Goal: Register for event/course

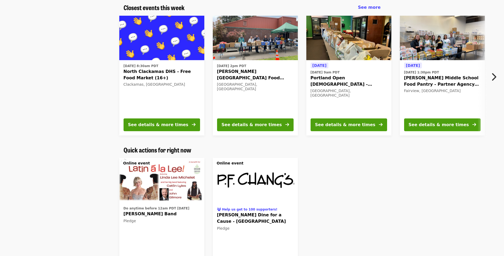
scroll to position [133, 0]
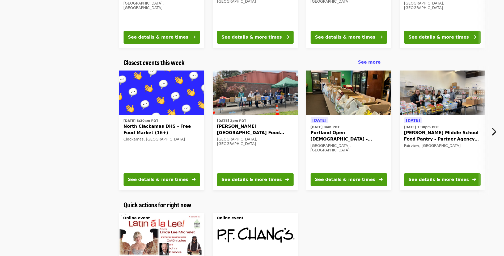
click at [496, 134] on icon "chevron-right icon" at bounding box center [493, 132] width 5 height 10
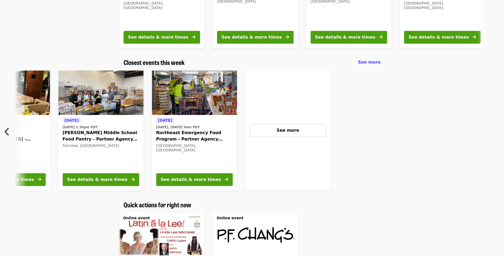
scroll to position [0, 342]
click at [373, 62] on span "See more" at bounding box center [369, 62] width 23 height 5
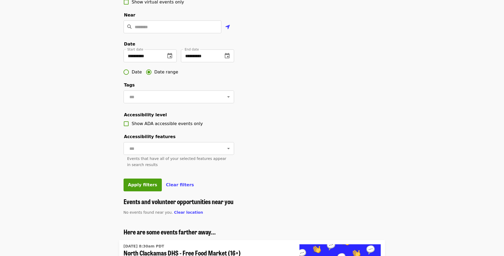
scroll to position [133, 0]
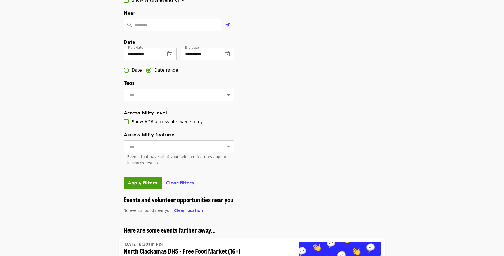
click at [227, 57] on icon "change date" at bounding box center [227, 54] width 6 height 6
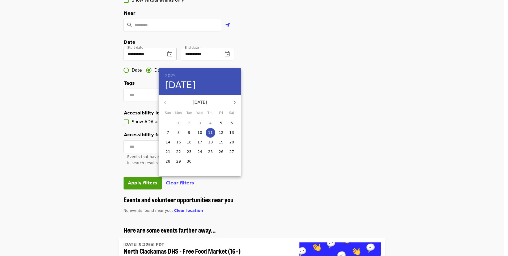
click at [232, 150] on p "27" at bounding box center [232, 151] width 5 height 5
type input "**********"
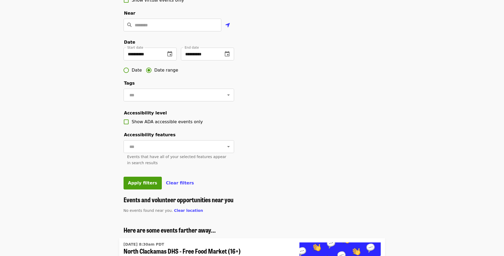
click at [312, 128] on div "**********" at bounding box center [252, 47] width 266 height 297
click at [146, 185] on span "Apply filters" at bounding box center [142, 182] width 29 height 5
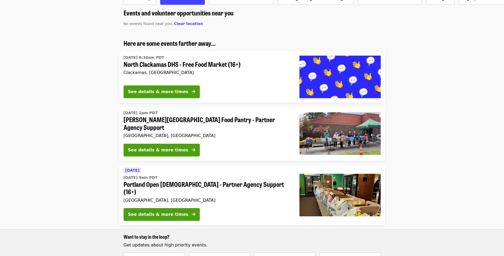
scroll to position [53, 0]
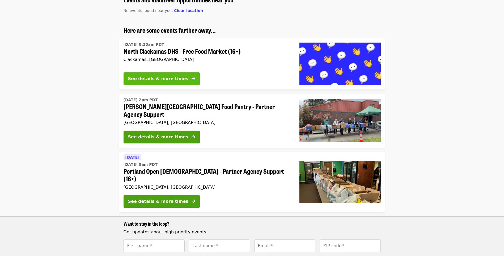
drag, startPoint x: 166, startPoint y: 79, endPoint x: 153, endPoint y: 78, distance: 12.5
click at [153, 78] on div "See details & more times" at bounding box center [158, 79] width 60 height 6
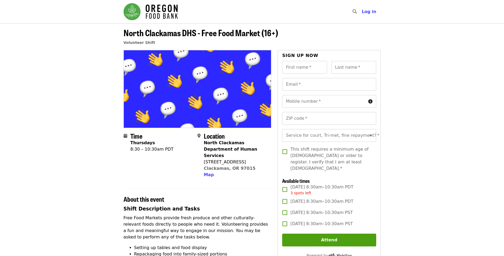
drag, startPoint x: 152, startPoint y: 250, endPoint x: 43, endPoint y: 267, distance: 110.6
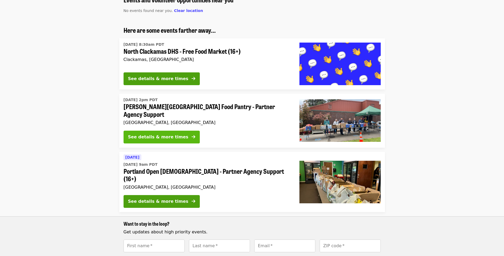
click at [172, 134] on div "See details & more times" at bounding box center [158, 137] width 60 height 6
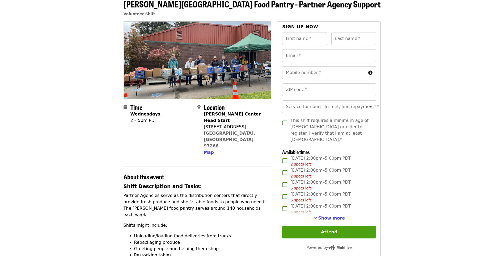
scroll to position [80, 0]
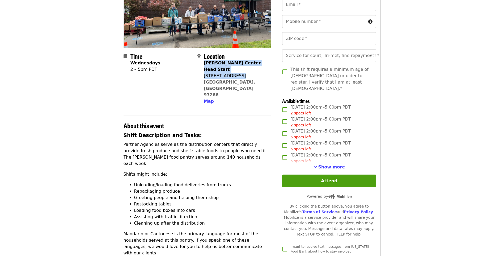
drag, startPoint x: 235, startPoint y: 69, endPoint x: 204, endPoint y: 66, distance: 30.5
click at [204, 66] on span "[PERSON_NAME][GEOGRAPHIC_DATA] Start [STREET_ADDRESS] Map" at bounding box center [235, 82] width 63 height 45
copy span "[PERSON_NAME][GEOGRAPHIC_DATA] Start [STREET_ADDRESS]"
click at [330, 164] on span "Show more" at bounding box center [332, 166] width 27 height 5
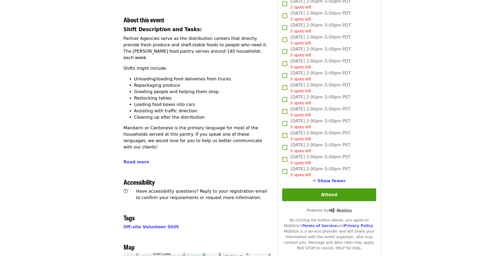
scroll to position [186, 0]
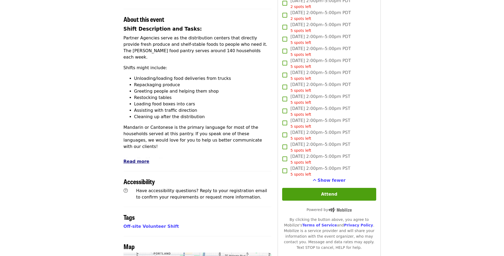
click at [138, 159] on span "Read more" at bounding box center [137, 161] width 26 height 5
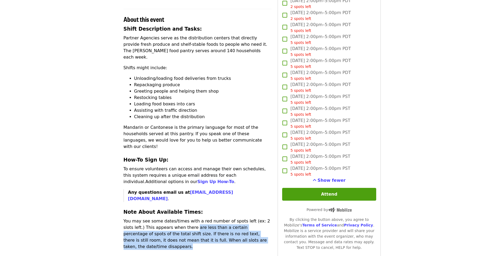
drag, startPoint x: 170, startPoint y: 189, endPoint x: 235, endPoint y: 205, distance: 66.7
click at [235, 218] on p "You may see some dates/times with a red number of spots left (ex: 2 slots left.…" at bounding box center [198, 234] width 148 height 32
drag, startPoint x: 235, startPoint y: 205, endPoint x: 223, endPoint y: 195, distance: 15.7
click at [223, 218] on p "You may see some dates/times with a red number of spots left (ex: 2 slots left.…" at bounding box center [198, 234] width 148 height 32
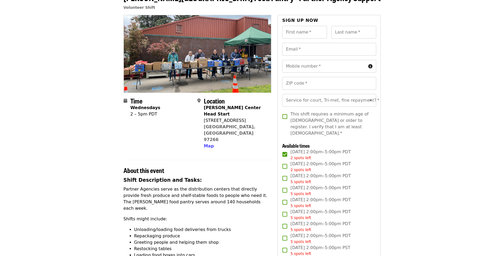
scroll to position [0, 0]
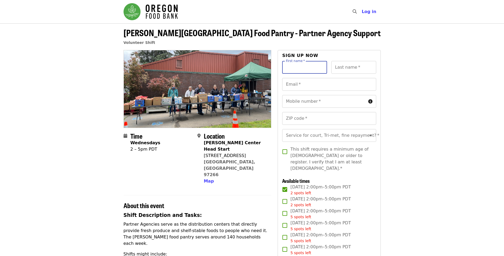
click at [307, 64] on input "First name   *" at bounding box center [304, 67] width 45 height 13
type input "******"
type input "****"
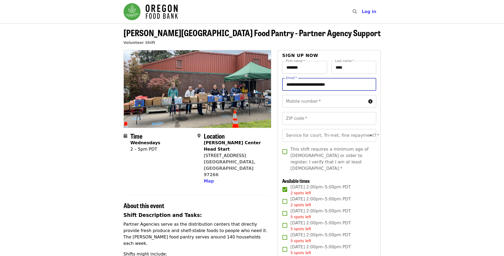
type input "**********"
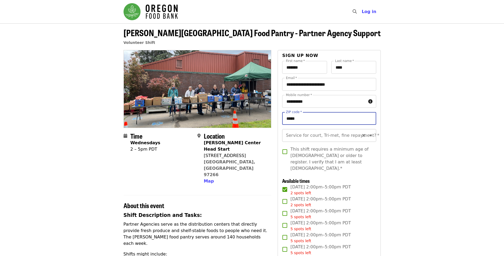
type input "*****"
click at [329, 138] on input "Service for court, Tri-met, fine repayment?   *" at bounding box center [323, 135] width 72 height 10
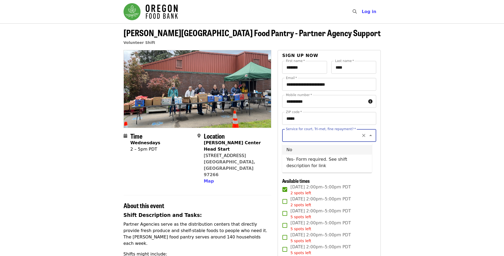
click at [316, 150] on li "No" at bounding box center [327, 150] width 90 height 10
type input "**"
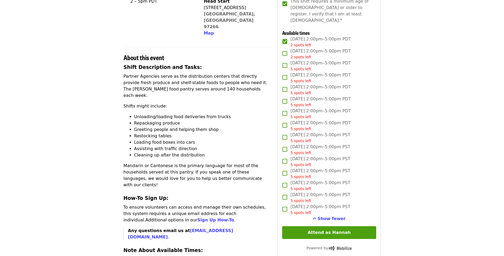
scroll to position [186, 0]
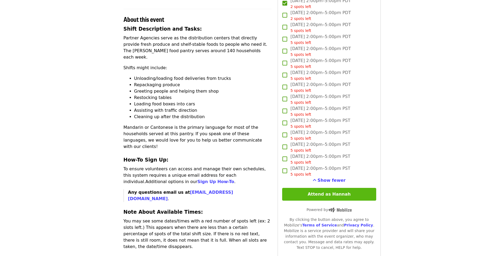
click at [330, 192] on button "Attend as Hannah" at bounding box center [329, 194] width 94 height 13
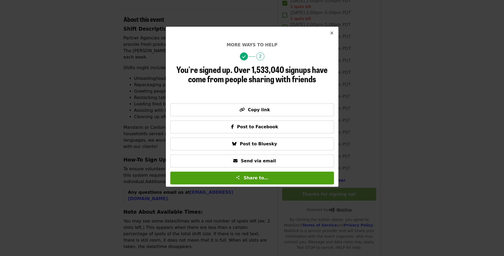
click at [331, 33] on icon "times icon" at bounding box center [332, 33] width 3 height 5
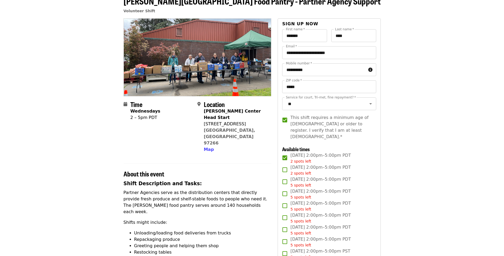
scroll to position [0, 0]
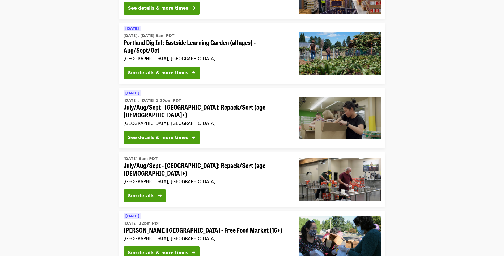
scroll to position [665, 0]
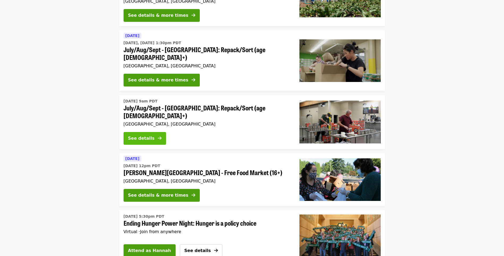
click at [156, 132] on button "See details" at bounding box center [145, 138] width 43 height 13
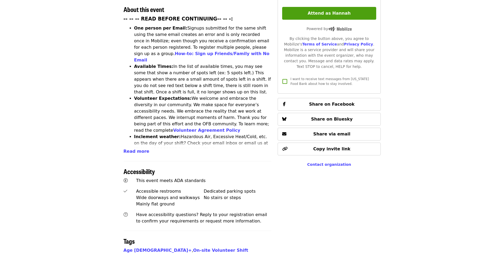
scroll to position [213, 0]
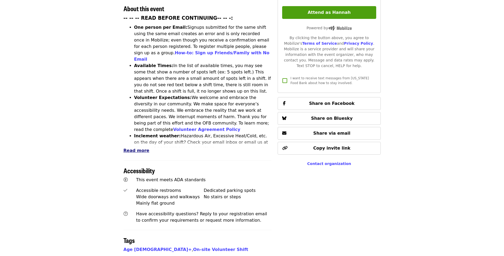
click at [137, 148] on span "Read more" at bounding box center [137, 150] width 26 height 5
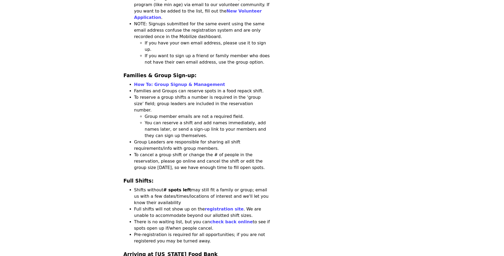
scroll to position [824, 0]
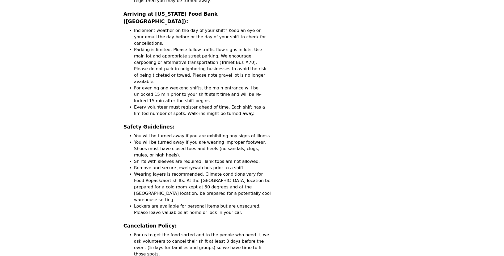
drag, startPoint x: 181, startPoint y: 136, endPoint x: 149, endPoint y: 141, distance: 32.1
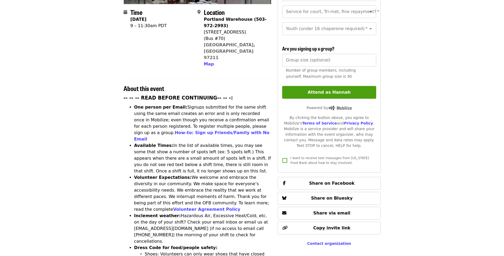
scroll to position [0, 0]
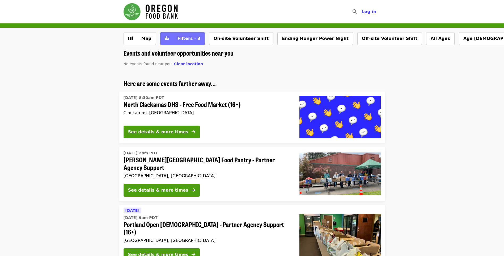
click at [183, 40] on span "Filters · 3" at bounding box center [189, 38] width 23 height 5
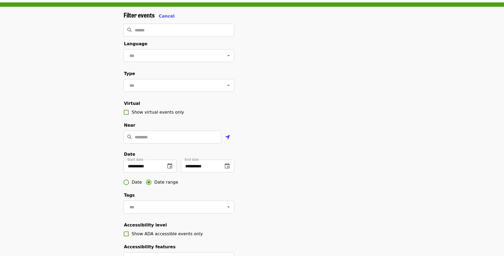
scroll to position [53, 0]
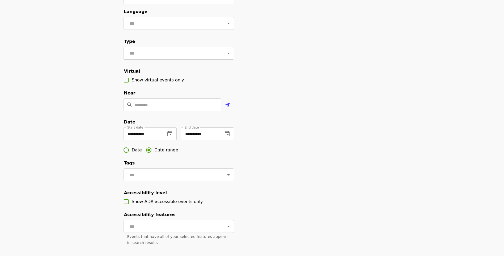
click at [226, 140] on button "change date" at bounding box center [227, 133] width 13 height 13
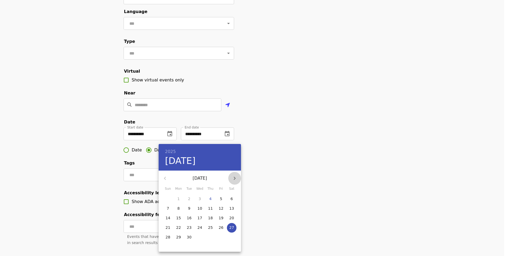
click at [234, 176] on icon "button" at bounding box center [235, 178] width 6 height 6
click at [230, 210] on p "11" at bounding box center [232, 208] width 5 height 5
type input "**********"
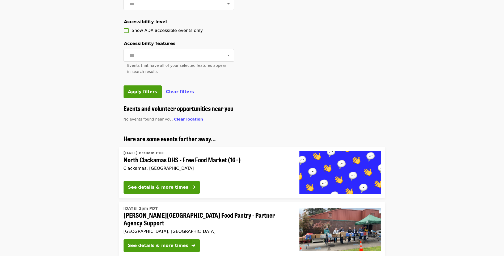
scroll to position [239, 0]
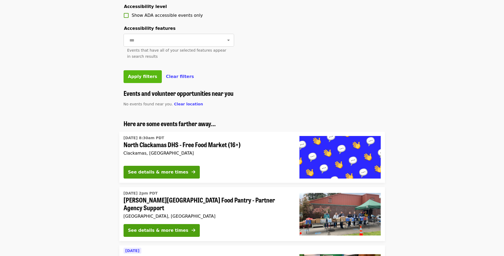
click at [139, 79] on span "Apply filters" at bounding box center [142, 76] width 29 height 5
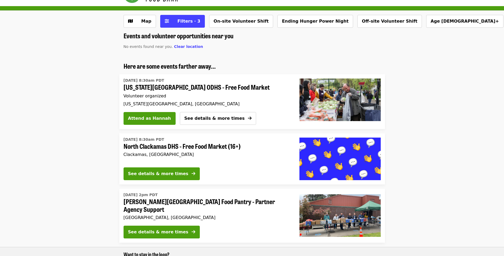
scroll to position [27, 0]
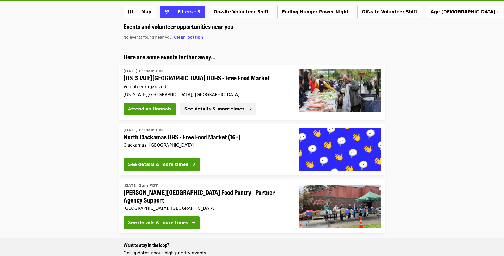
click at [217, 110] on span "See details & more times" at bounding box center [215, 108] width 60 height 5
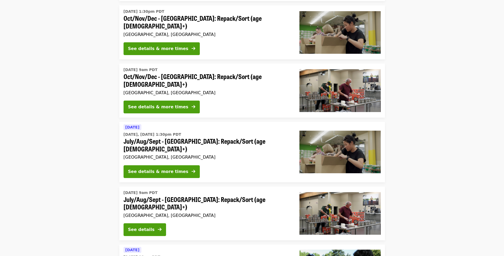
scroll to position [878, 0]
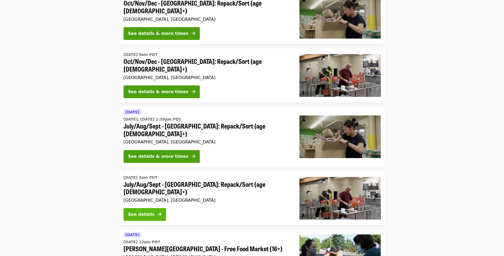
click at [157, 208] on button "See details" at bounding box center [145, 214] width 43 height 13
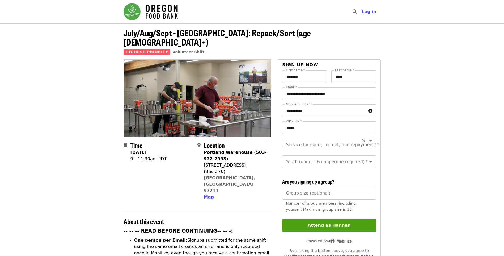
scroll to position [6, 0]
click at [344, 134] on input "Service for court, Tri-met, fine repayment?   *" at bounding box center [323, 139] width 72 height 10
click at [308, 153] on li "No" at bounding box center [327, 150] width 90 height 10
type input "**"
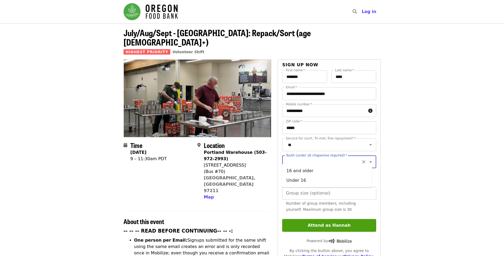
click at [311, 157] on input "Youth (under 16 chaperone required)   *" at bounding box center [323, 162] width 72 height 10
click at [306, 170] on li "16 and older" at bounding box center [327, 171] width 90 height 10
type input "**********"
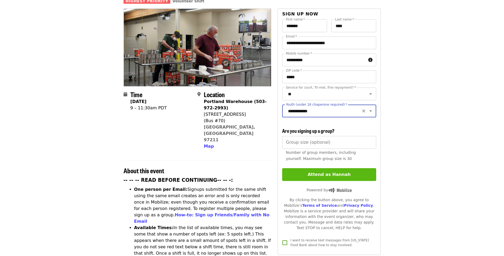
scroll to position [53, 0]
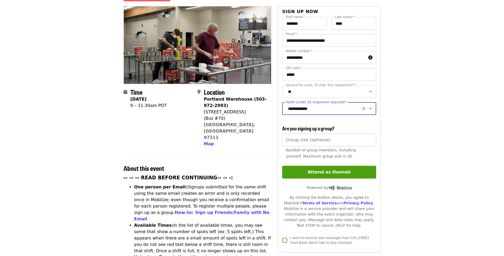
click at [311, 143] on input "Group size (optional)" at bounding box center [329, 140] width 94 height 13
click at [402, 151] on article "July/Aug/Sept - [GEOGRAPHIC_DATA]: Repack/Sort (age [DEMOGRAPHIC_DATA]+) Highes…" at bounding box center [252, 252] width 504 height 564
type input "*"
click at [371, 141] on input "*" at bounding box center [329, 140] width 94 height 13
click at [411, 166] on article "July/Aug/Sept - [GEOGRAPHIC_DATA]: Repack/Sort (age [DEMOGRAPHIC_DATA]+) Highes…" at bounding box center [252, 252] width 504 height 564
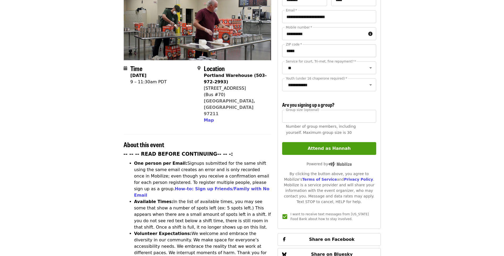
scroll to position [80, 0]
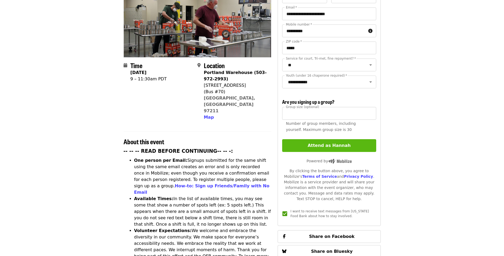
click at [335, 144] on button "Attend as Hannah" at bounding box center [329, 145] width 94 height 13
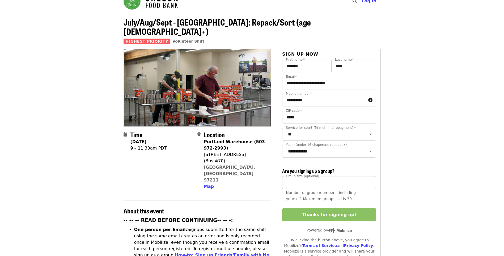
scroll to position [0, 0]
